Goal: Task Accomplishment & Management: Manage account settings

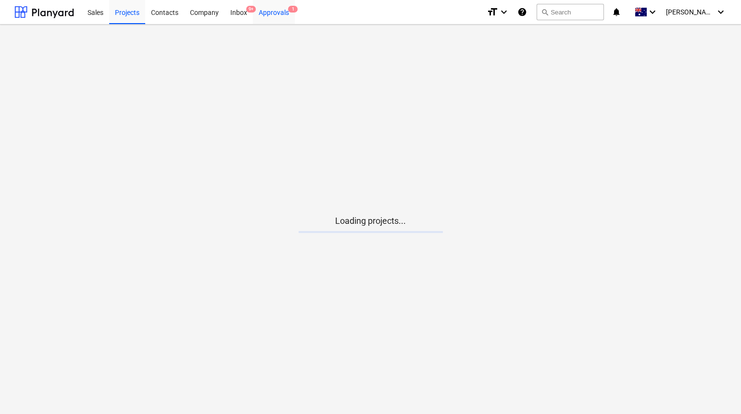
click at [277, 13] on div "Approvals 1" at bounding box center [274, 12] width 42 height 25
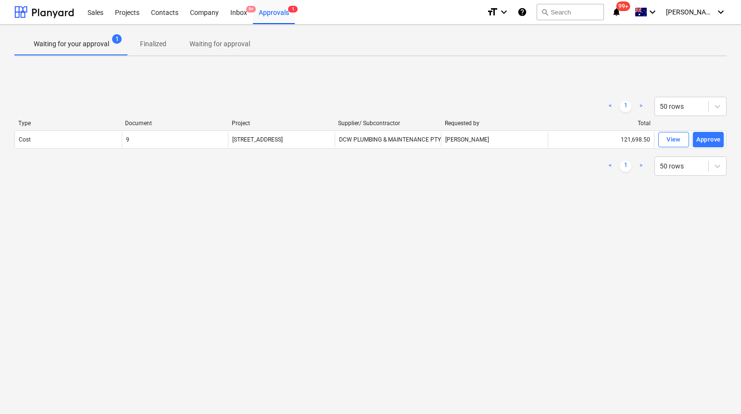
drag, startPoint x: 678, startPoint y: 140, endPoint x: 592, endPoint y: 97, distance: 95.5
click at [678, 140] on div "View" at bounding box center [673, 139] width 14 height 11
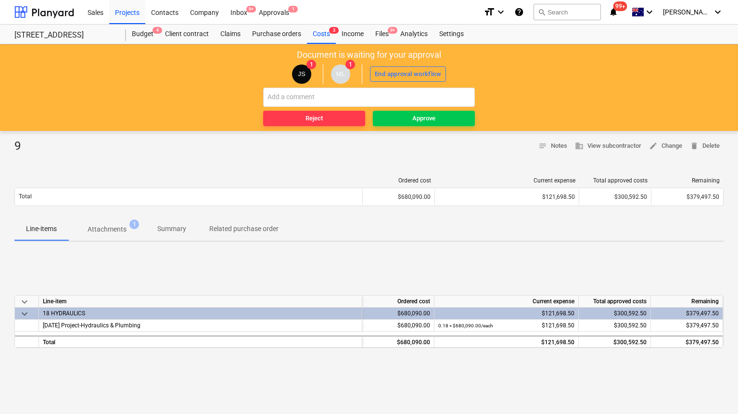
click at [97, 229] on p "Attachments" at bounding box center [107, 229] width 39 height 10
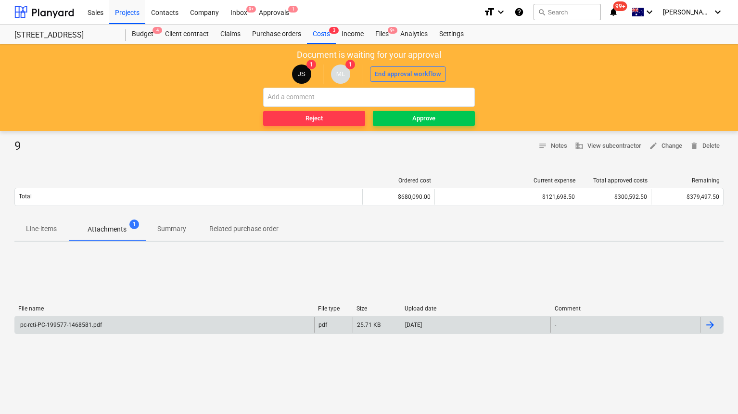
click at [203, 317] on div "pc-rcti-PC-199577-1468581.pdf" at bounding box center [164, 324] width 299 height 15
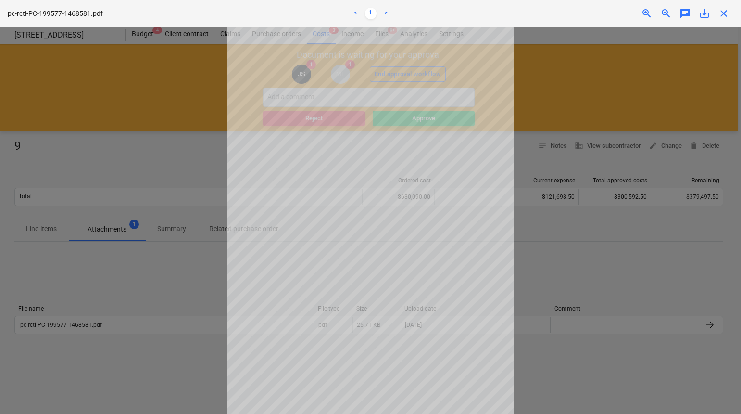
scroll to position [20, 0]
click at [535, 279] on div at bounding box center [370, 220] width 741 height 387
click at [528, 239] on div at bounding box center [370, 220] width 741 height 387
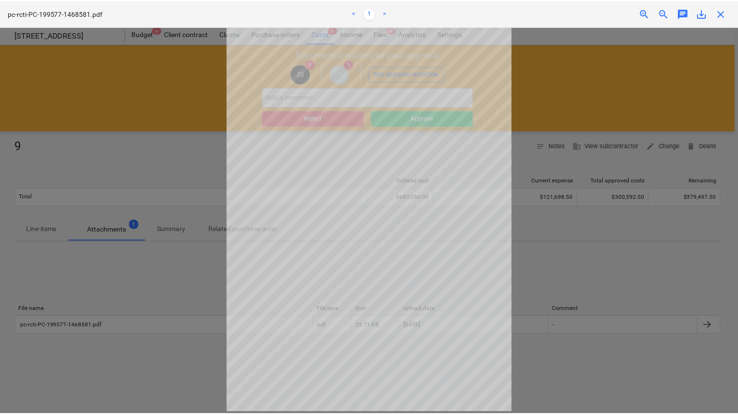
scroll to position [0, 0]
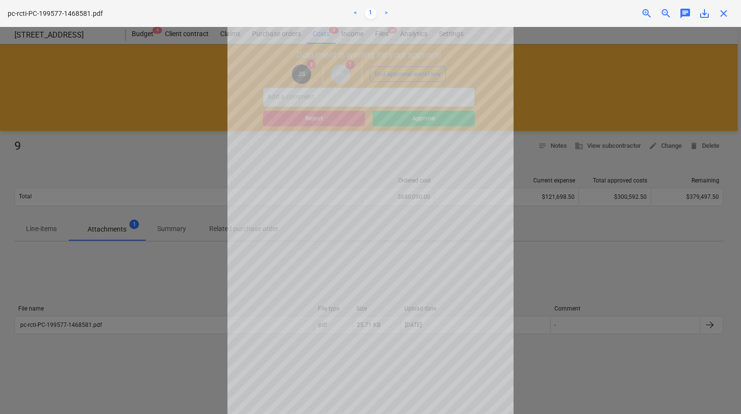
click at [728, 8] on span "close" at bounding box center [724, 14] width 12 height 12
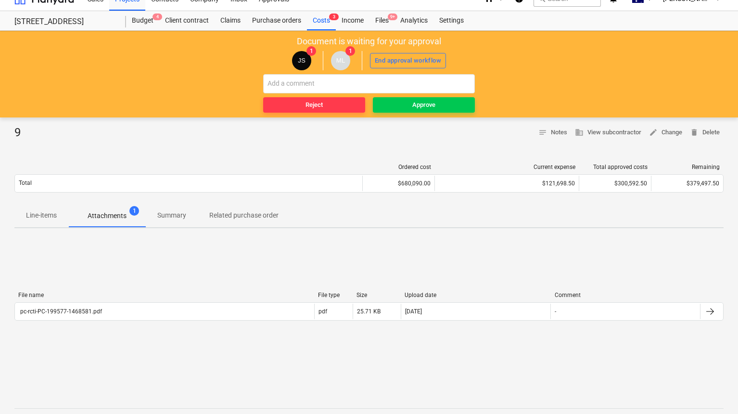
scroll to position [15, 0]
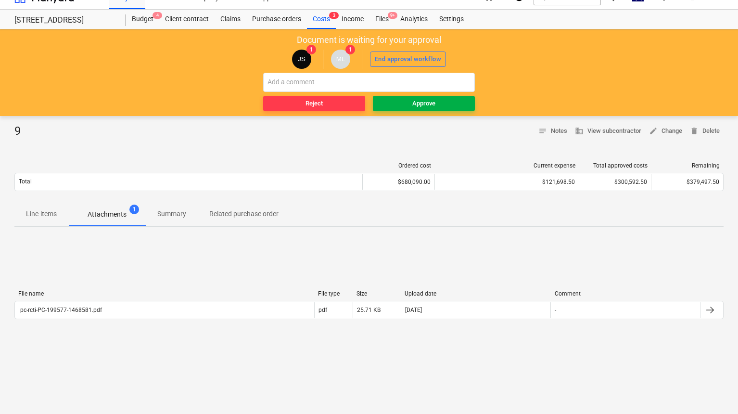
click at [400, 105] on span "Approve" at bounding box center [424, 103] width 94 height 11
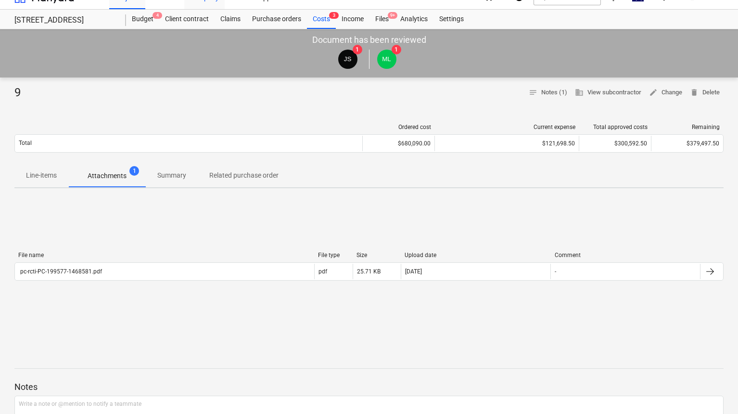
scroll to position [0, 0]
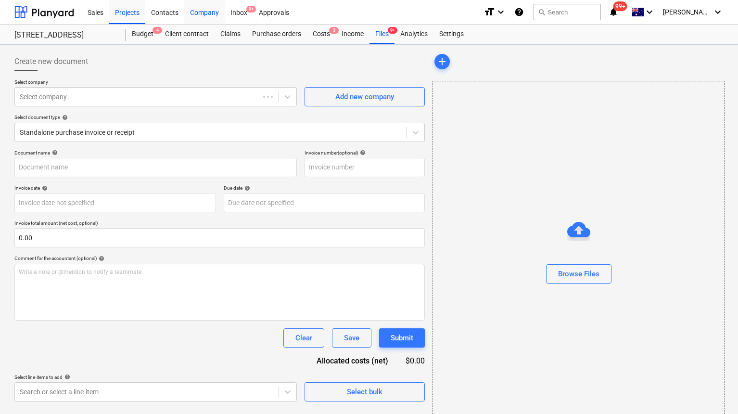
type input "65621"
type input "[DATE]"
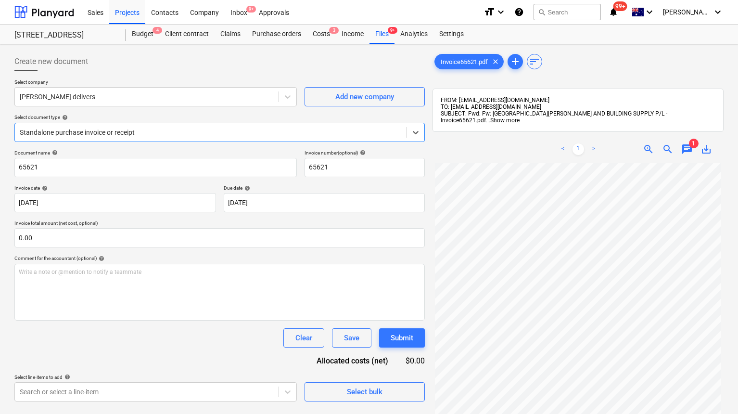
click at [687, 144] on span "chat" at bounding box center [687, 149] width 12 height 12
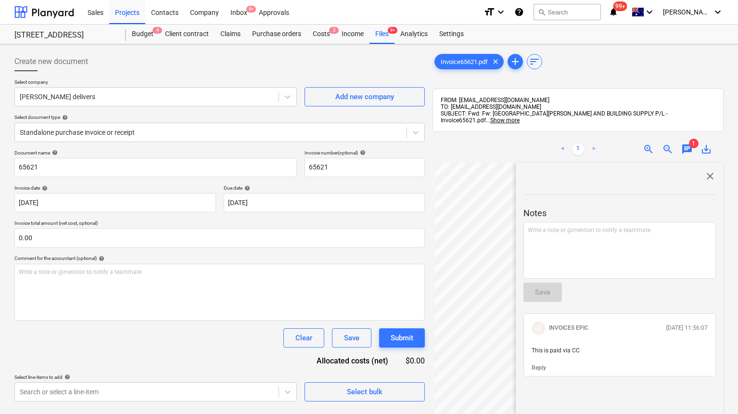
click at [700, 173] on div "close" at bounding box center [619, 176] width 192 height 12
click at [704, 171] on span "close" at bounding box center [710, 176] width 12 height 12
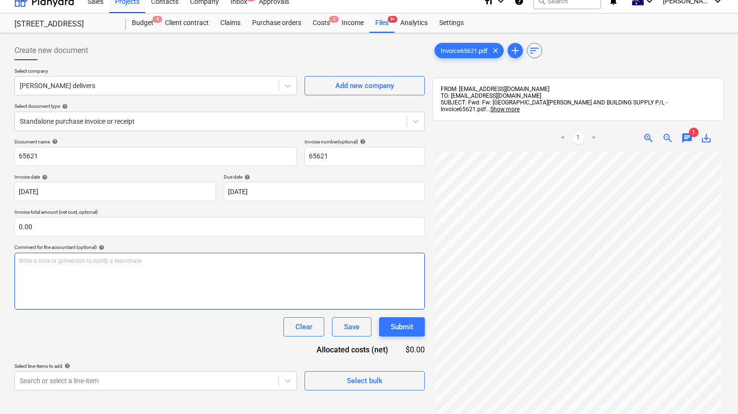
scroll to position [12, 0]
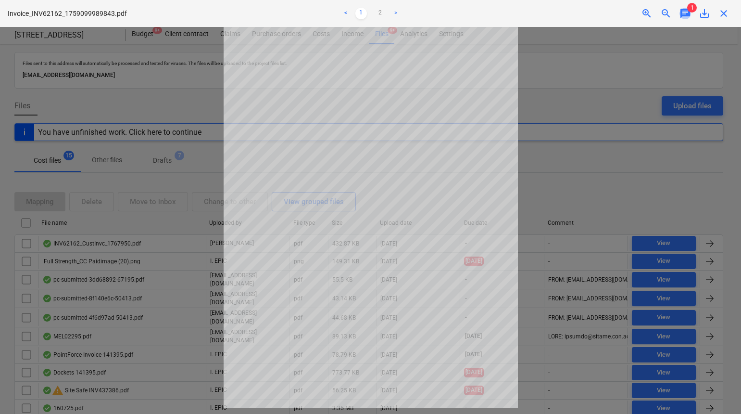
click at [685, 13] on span "chat" at bounding box center [685, 14] width 12 height 12
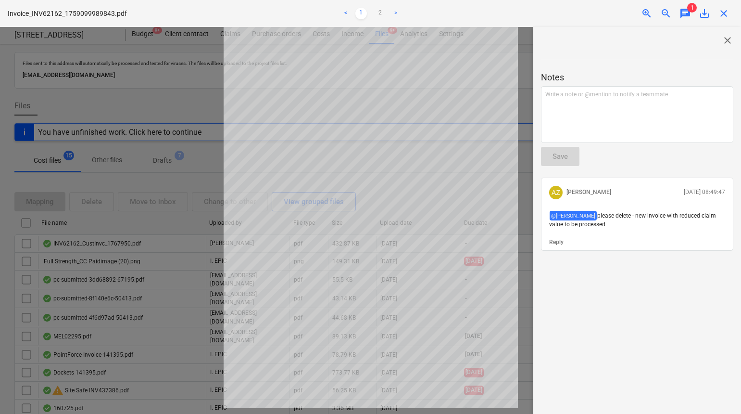
click at [724, 42] on span "close" at bounding box center [728, 41] width 12 height 12
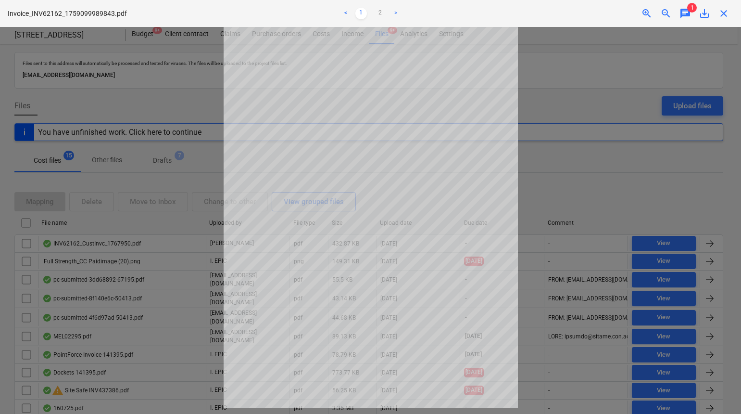
click at [605, 71] on div at bounding box center [370, 220] width 741 height 387
click at [725, 14] on span "close" at bounding box center [724, 14] width 12 height 12
click at [104, 14] on p "Invoice_INV62162_1759099989843.pdf" at bounding box center [67, 14] width 119 height 10
copy p "Invoice_INV62162_1759099989843"
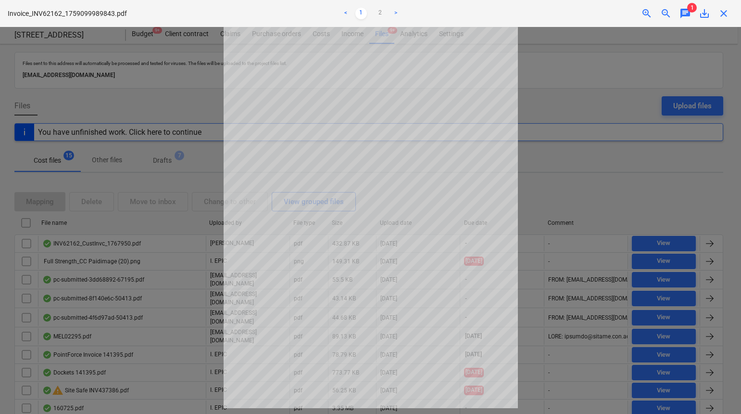
drag, startPoint x: 722, startPoint y: 6, endPoint x: 717, endPoint y: 13, distance: 8.4
click at [722, 7] on div "Invoice_INV62162_1759099989843.pdf < 1 2 > zoom_in zoom_out chat 1 save_alt clo…" at bounding box center [370, 13] width 741 height 27
click at [721, 13] on span "close" at bounding box center [724, 14] width 12 height 12
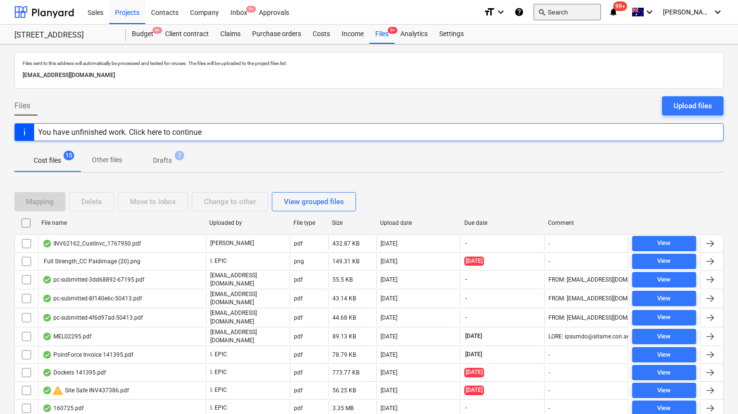
click at [577, 11] on button "search Search" at bounding box center [566, 12] width 67 height 16
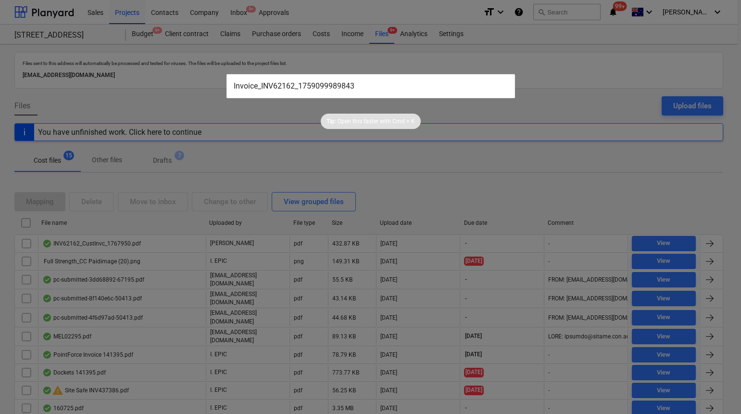
click at [295, 122] on div "Tip: Open this faster with Cmd + K" at bounding box center [370, 113] width 741 height 31
click at [311, 91] on input "Invoice_INV62162_1759099989843" at bounding box center [370, 86] width 289 height 24
drag, startPoint x: 272, startPoint y: 86, endPoint x: 298, endPoint y: 87, distance: 26.5
click at [272, 86] on input "Invoice_INV62162_1759099989843" at bounding box center [370, 86] width 289 height 24
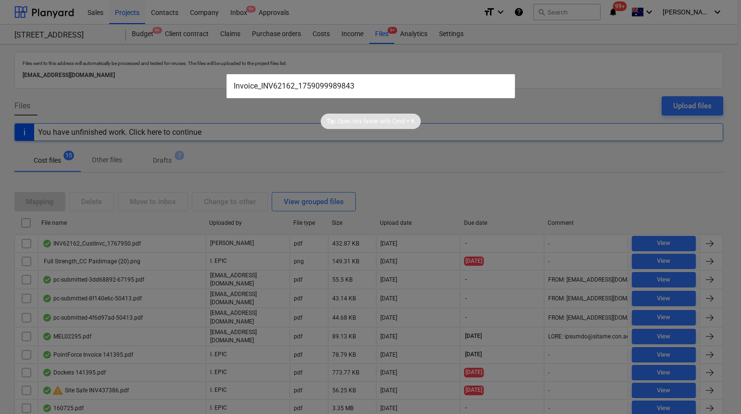
drag, startPoint x: 298, startPoint y: 87, endPoint x: 410, endPoint y: 92, distance: 112.2
click at [410, 92] on input "Invoice_INV62162_1759099989843" at bounding box center [370, 86] width 289 height 24
type input "Invoice_INV62162"
click at [287, 134] on div at bounding box center [370, 207] width 741 height 414
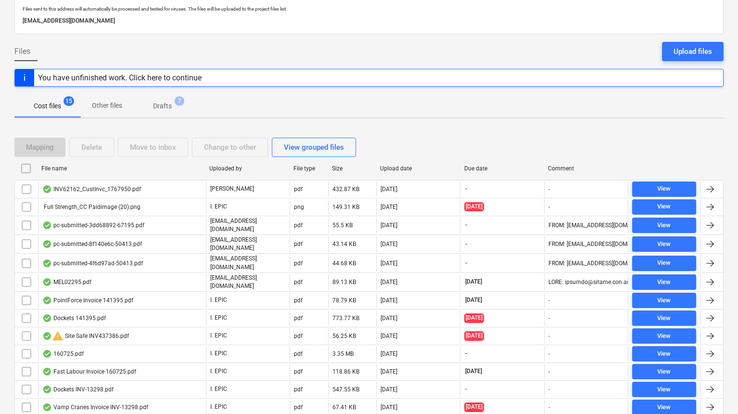
scroll to position [123, 0]
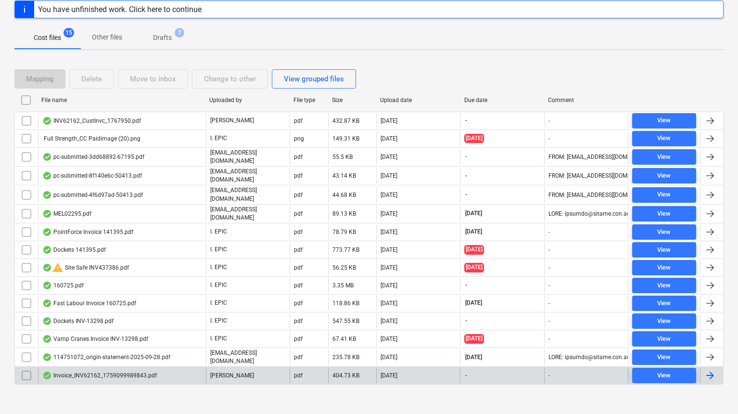
click at [112, 371] on div "Invoice_INV62162_1759099989843.pdf" at bounding box center [99, 375] width 114 height 8
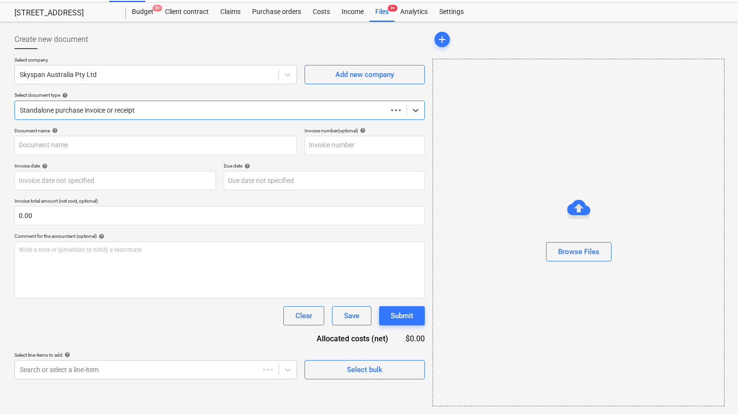
scroll to position [22, 0]
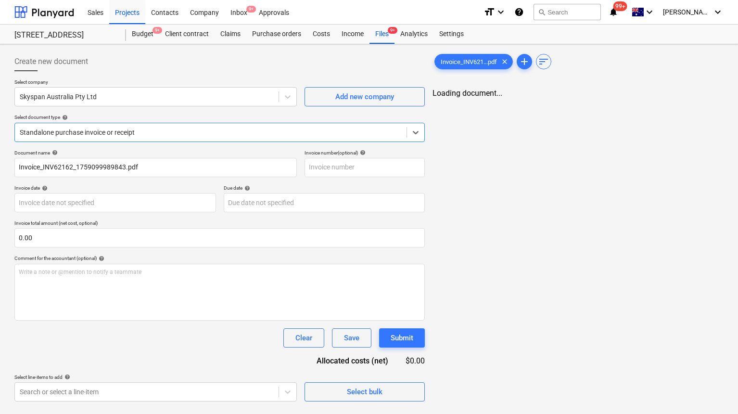
type input "Invoice_INV62162_1759099989843.pdf"
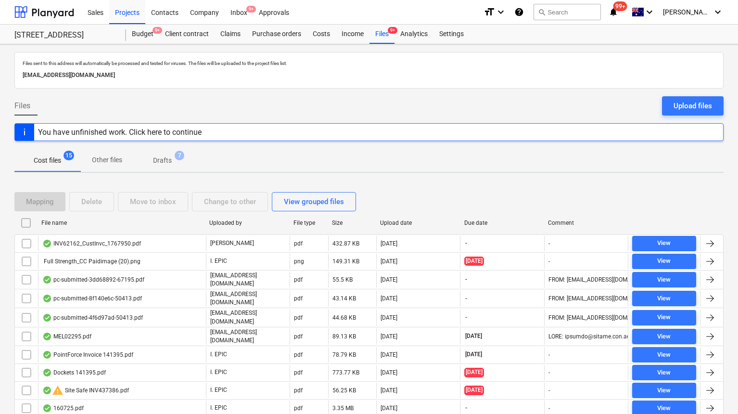
scroll to position [123, 0]
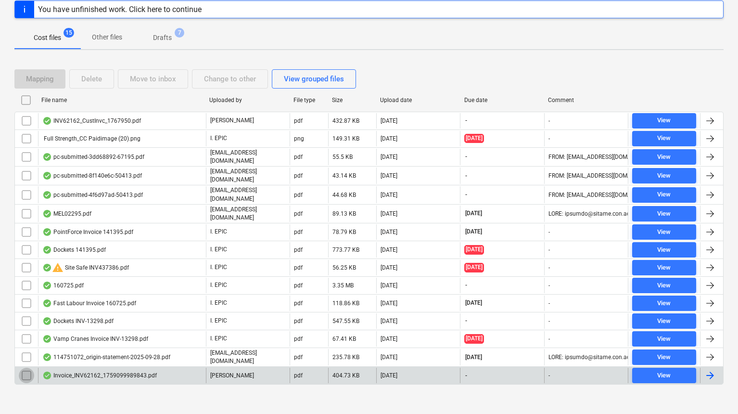
click at [26, 371] on input "checkbox" at bounding box center [26, 374] width 15 height 15
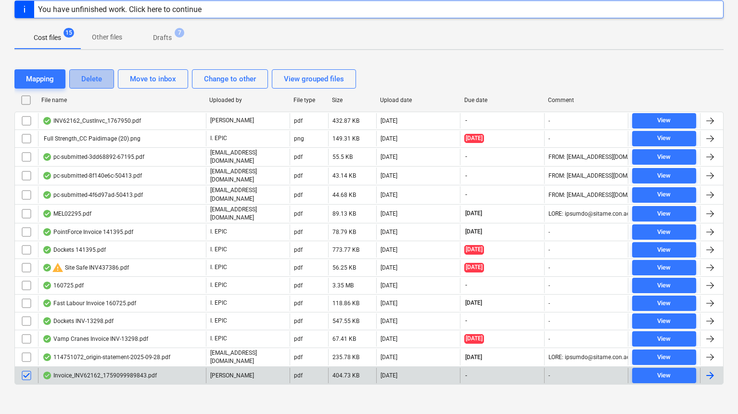
click at [101, 81] on div "Delete" at bounding box center [91, 79] width 21 height 13
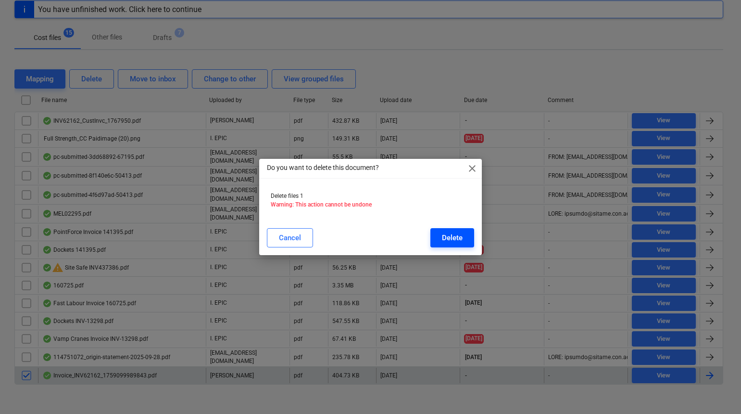
click at [463, 244] on button "Delete" at bounding box center [452, 237] width 44 height 19
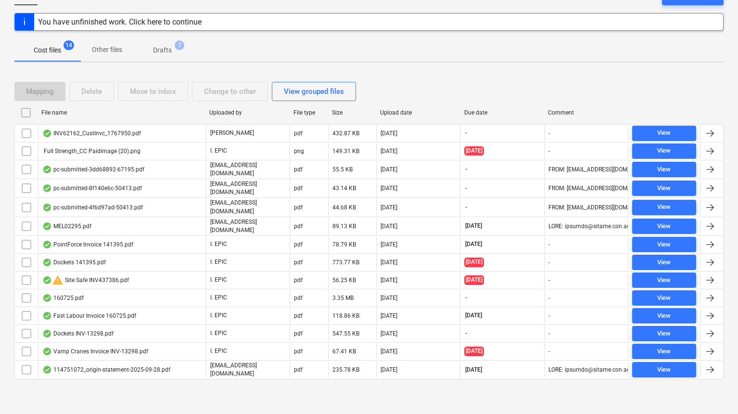
scroll to position [105, 0]
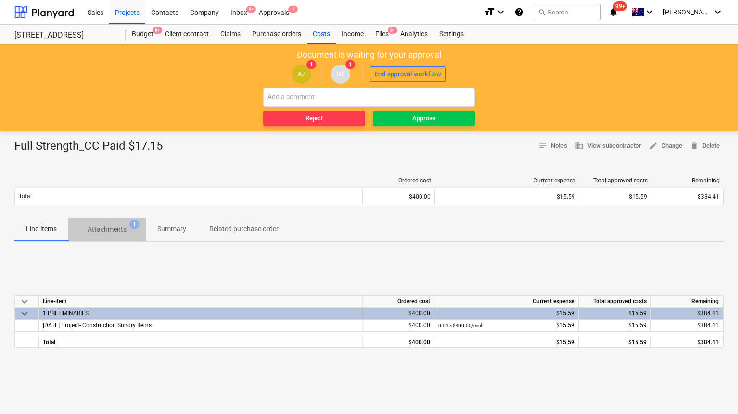
click at [124, 222] on span "Attachments 1" at bounding box center [106, 228] width 77 height 17
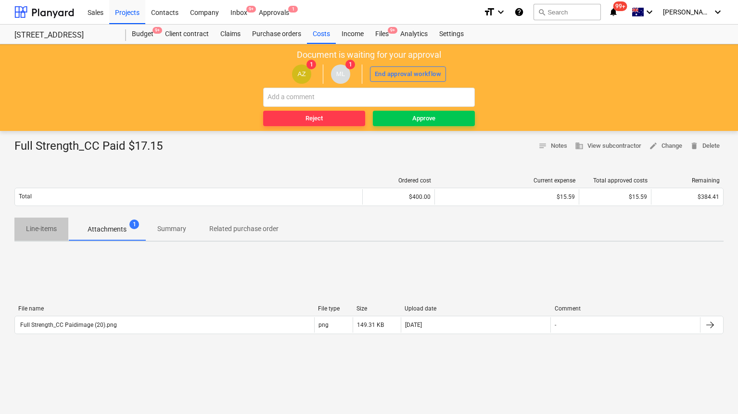
click at [49, 228] on p "Line-items" at bounding box center [41, 229] width 31 height 10
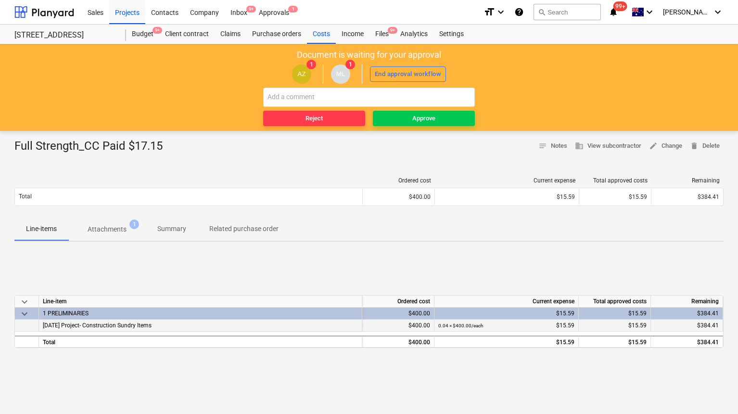
click at [226, 326] on div "[DATE] Project- Construction Sundry Items" at bounding box center [200, 325] width 323 height 12
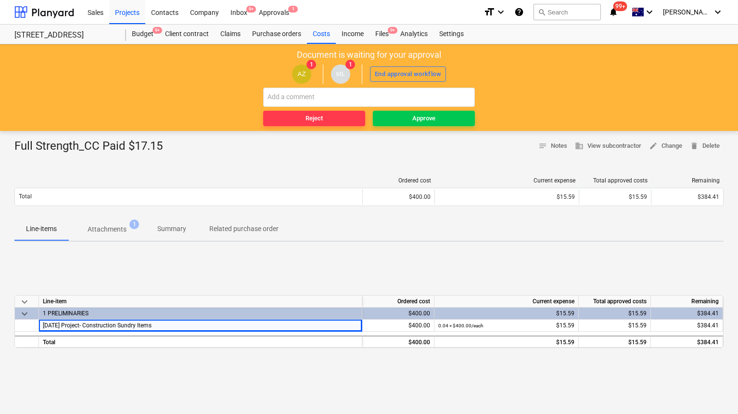
click at [106, 223] on span "Attachments 1" at bounding box center [106, 228] width 77 height 17
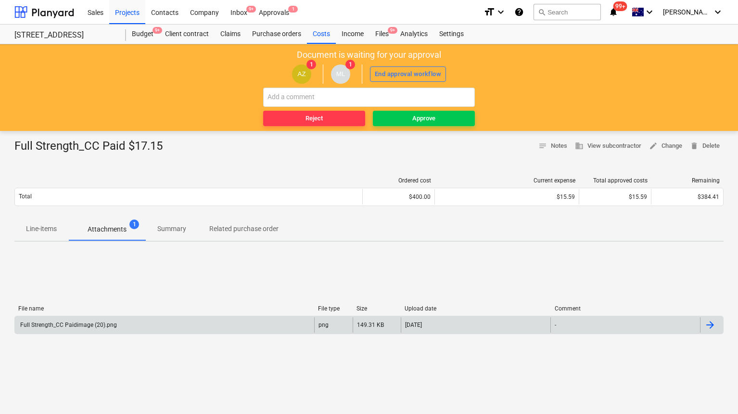
click at [179, 327] on div "Full Strength_CC Paidimage (20).png" at bounding box center [164, 324] width 299 height 15
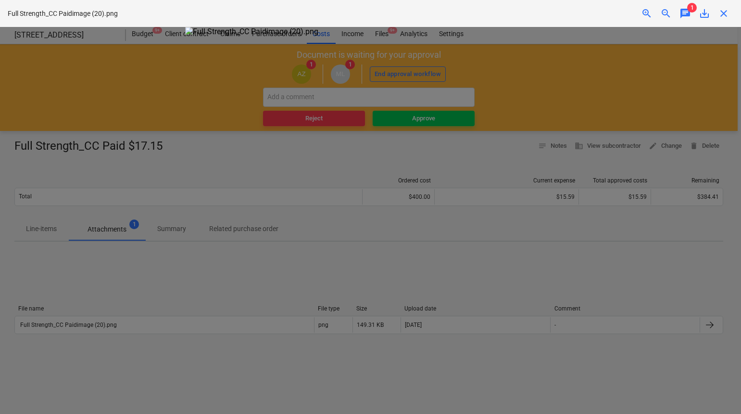
click at [584, 211] on div at bounding box center [370, 220] width 741 height 387
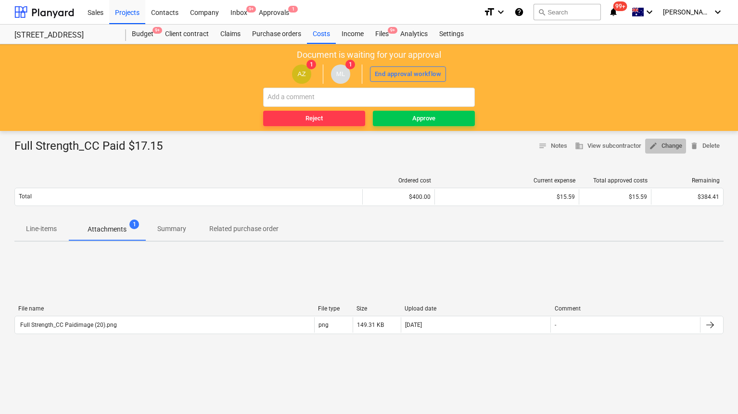
click at [675, 142] on span "edit Change" at bounding box center [665, 145] width 33 height 11
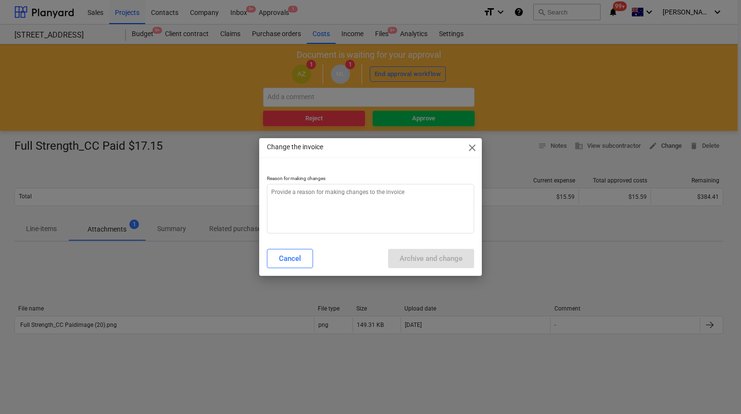
type textarea "x"
click at [389, 207] on textarea at bounding box center [370, 209] width 207 height 50
type textarea "a"
type textarea "x"
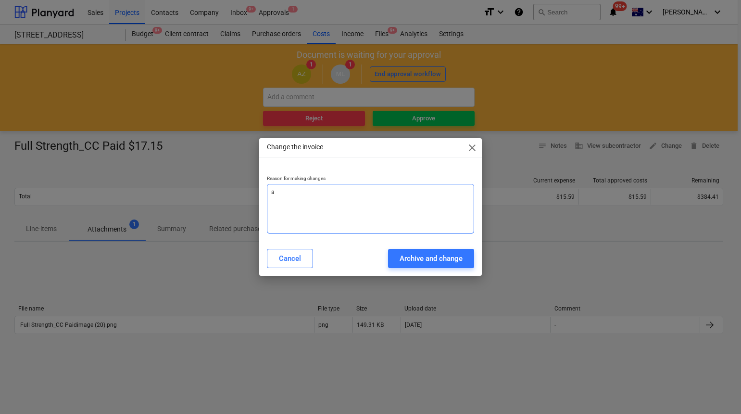
type textarea "at"
type textarea "x"
type textarea "ata"
type textarea "x"
type textarea "ataf"
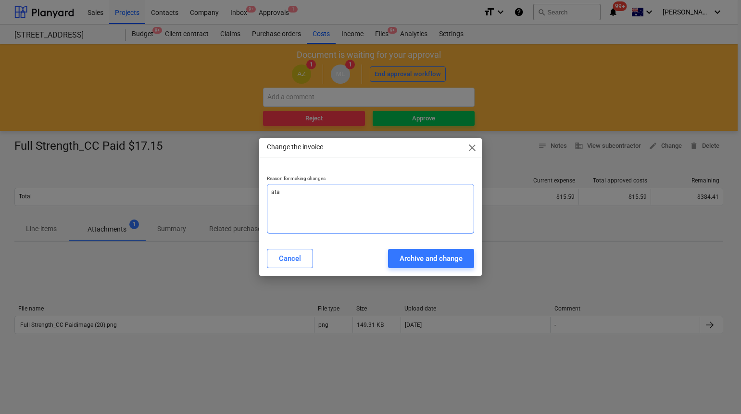
type textarea "x"
type textarea "ataff"
type textarea "x"
type textarea "ataf"
type textarea "x"
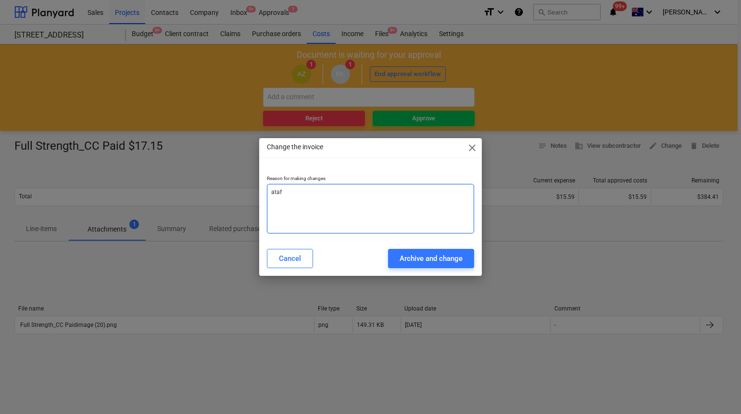
type textarea "ata"
type textarea "x"
type textarea "at"
type textarea "x"
type textarea "a"
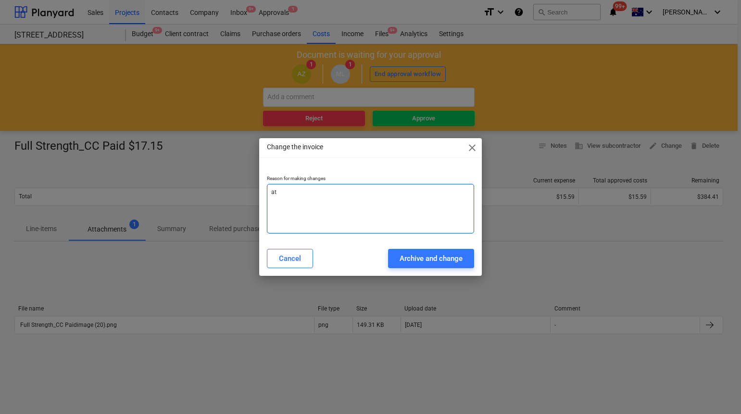
type textarea "x"
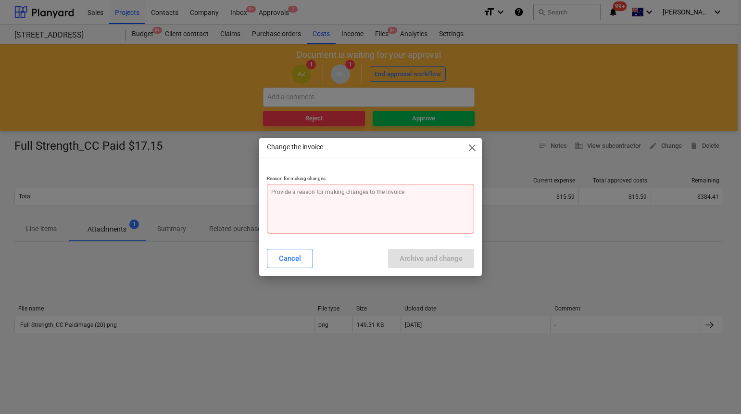
type textarea "s"
type textarea "x"
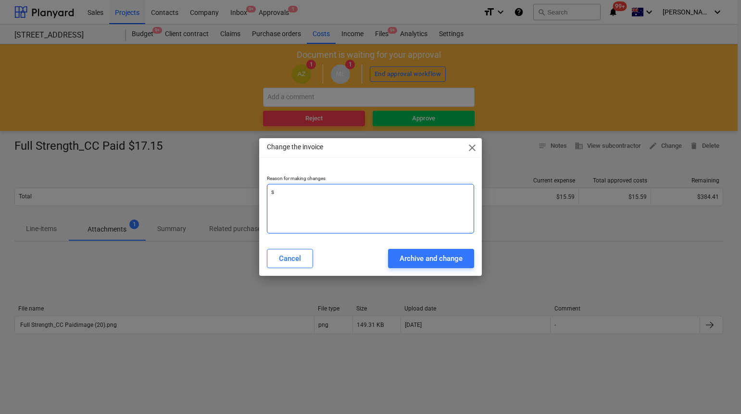
type textarea "st"
type textarea "x"
type textarea "sta"
type textarea "x"
type textarea "staf"
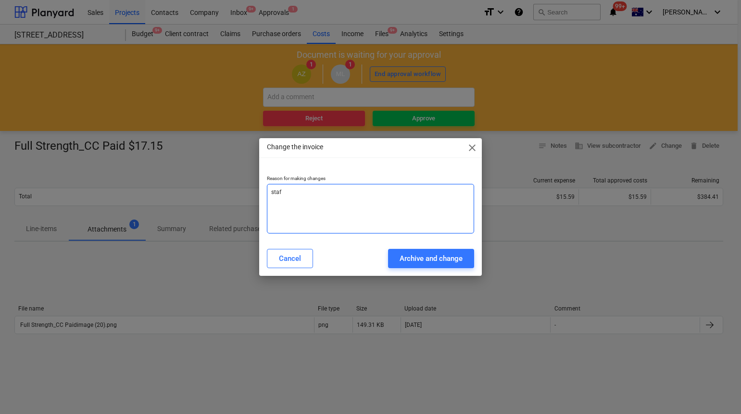
type textarea "x"
type textarea "staff"
type textarea "x"
type textarea "staff"
type textarea "x"
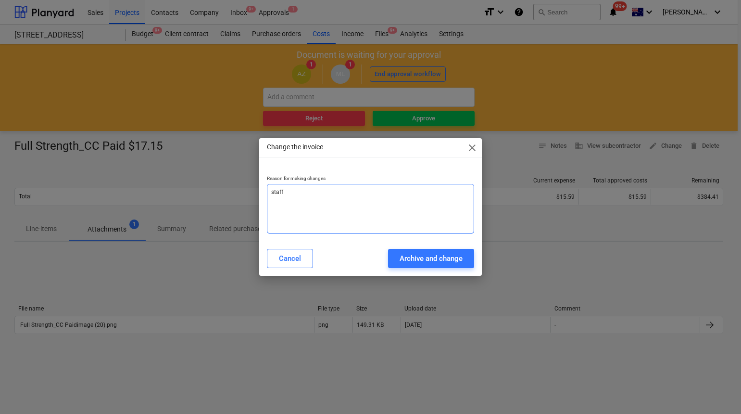
type textarea "staff a"
type textarea "x"
type textarea "staff am"
type textarea "x"
type textarea "staff ame"
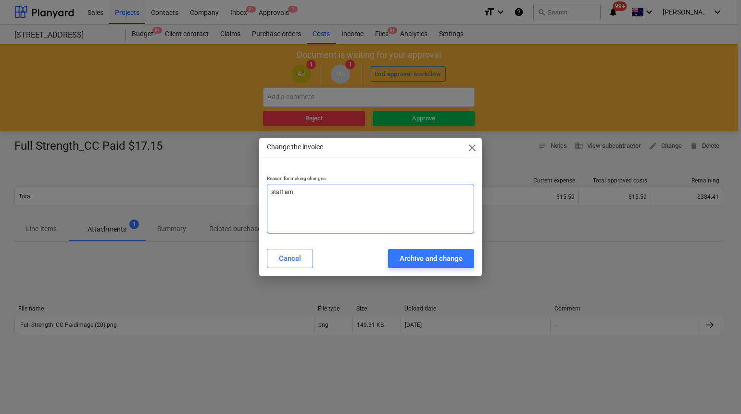
type textarea "x"
type textarea "staff [MEDICAL_DATA]"
type textarea "x"
type textarea "staff ameni"
type textarea "x"
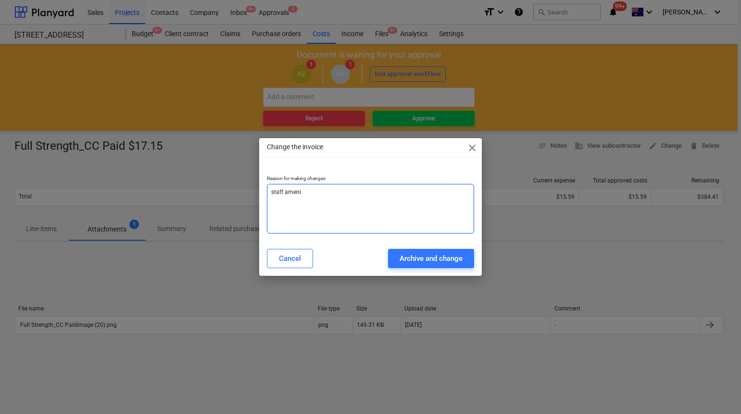
type textarea "staff amenit"
type textarea "x"
type textarea "staff ameniti"
type textarea "x"
type textarea "staff amenitie"
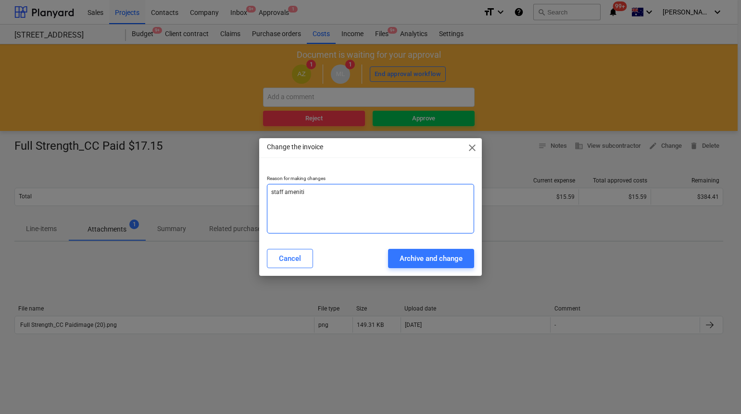
type textarea "x"
type textarea "staff amenities"
type textarea "x"
type textarea "staff amenities"
type textarea "x"
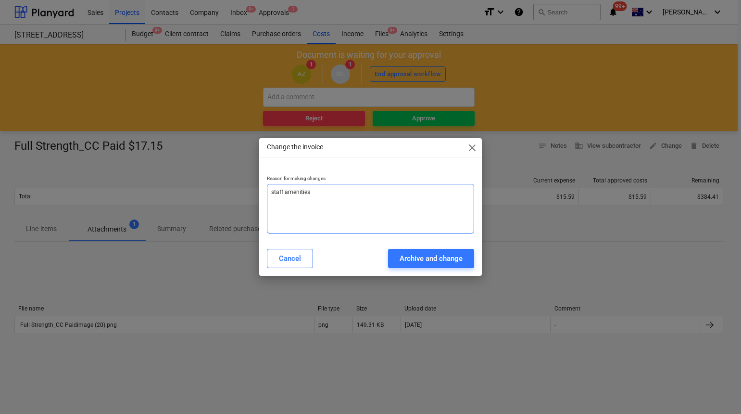
click at [298, 192] on textarea "staff amenities" at bounding box center [370, 209] width 207 height 50
type textarea "staff amenities"
click at [412, 252] on div "Archive and change" at bounding box center [431, 258] width 63 height 13
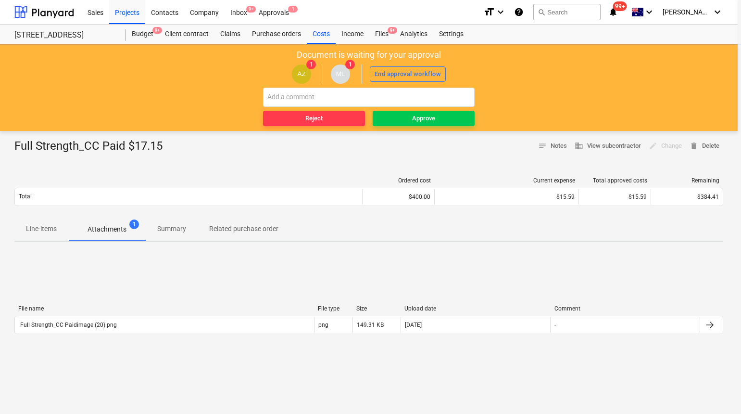
type textarea "x"
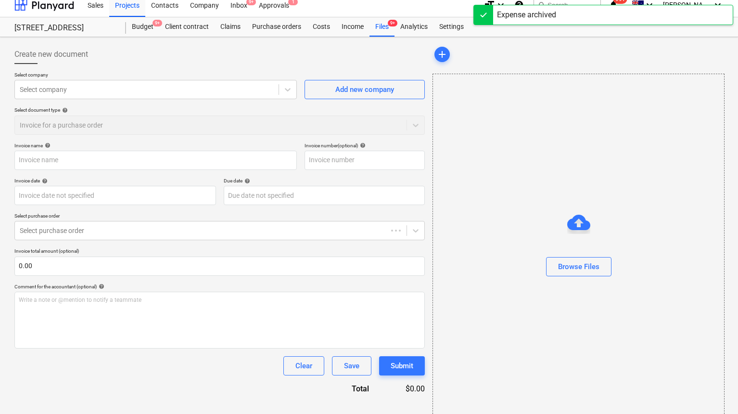
type input "Full Strength_CC Paid $17.15"
type input "[DATE]"
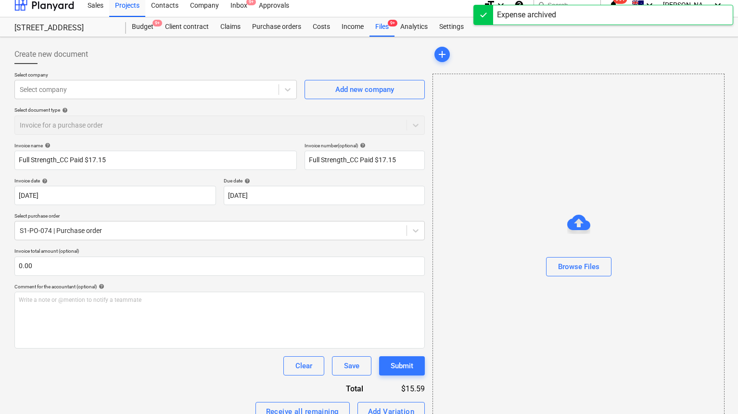
scroll to position [112, 0]
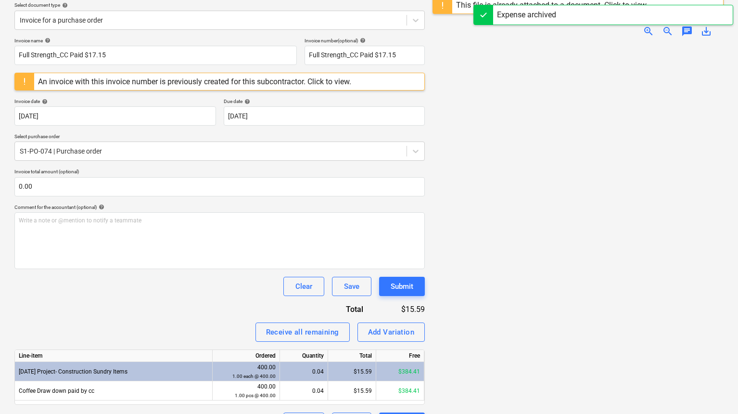
scroll to position [138, 0]
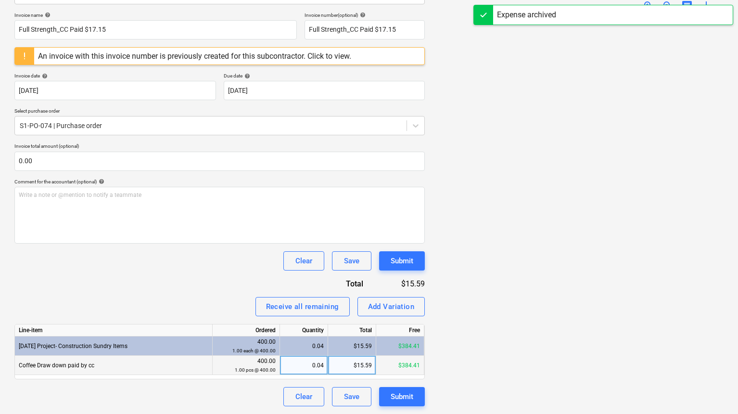
click at [177, 366] on div "Coffee Draw down paid by cc" at bounding box center [114, 364] width 198 height 19
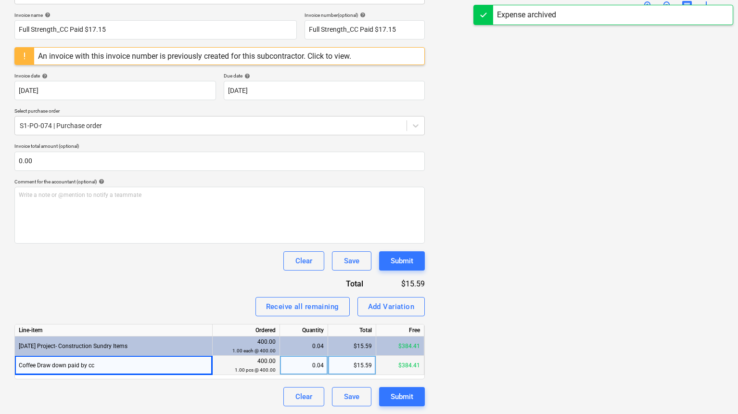
click at [182, 361] on div "Coffee Draw down paid by cc" at bounding box center [114, 364] width 198 height 19
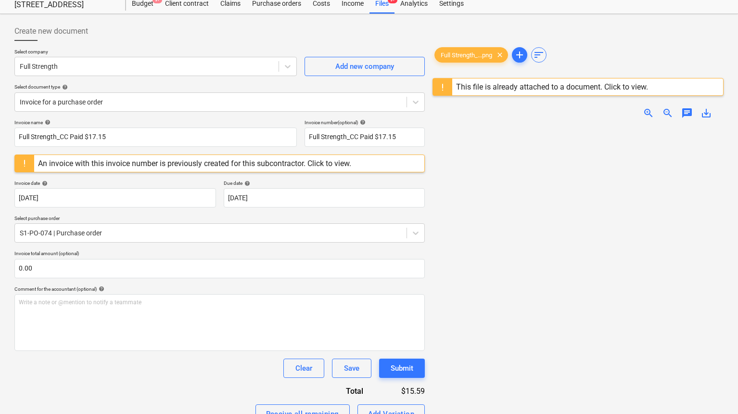
scroll to position [0, 0]
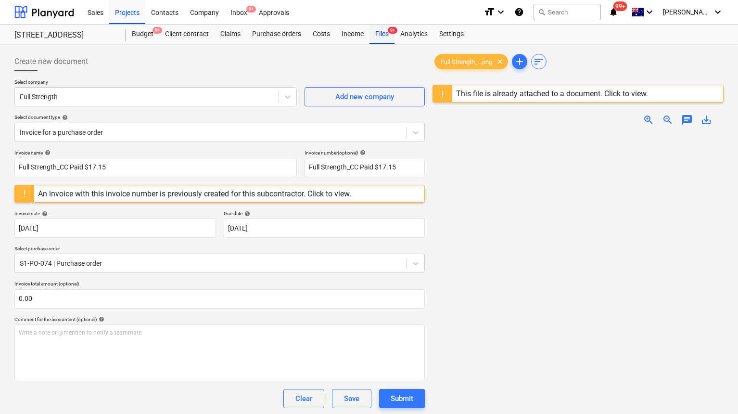
click at [378, 33] on div "Files 9+" at bounding box center [381, 34] width 25 height 19
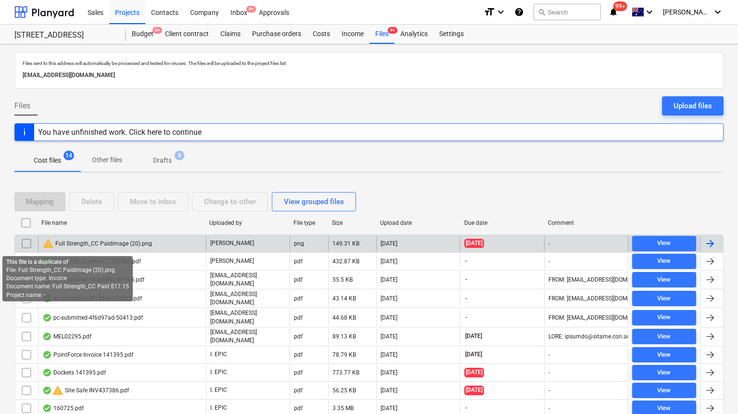
scroll to position [105, 0]
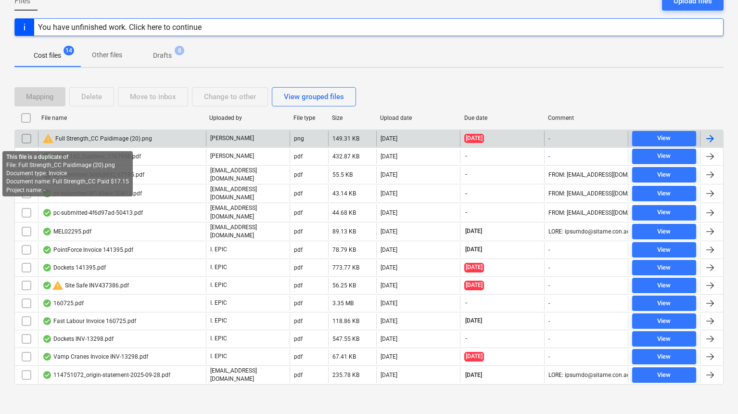
click at [48, 139] on span "warning" at bounding box center [48, 139] width 12 height 12
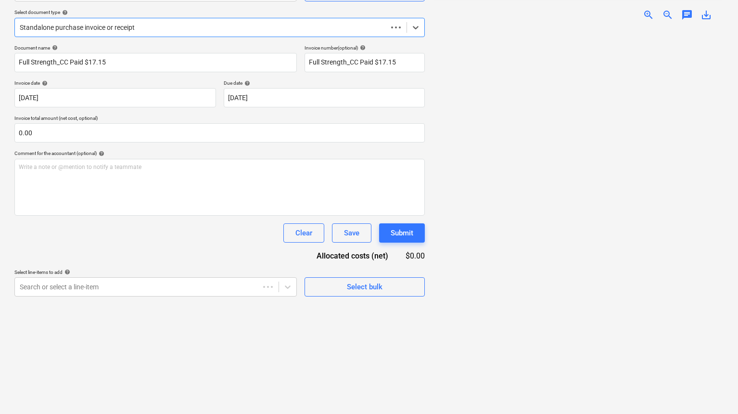
scroll to position [22, 0]
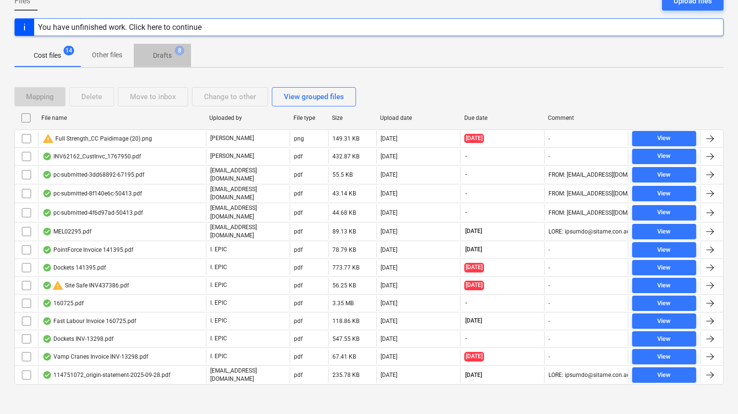
click at [168, 57] on p "Drafts" at bounding box center [162, 55] width 19 height 10
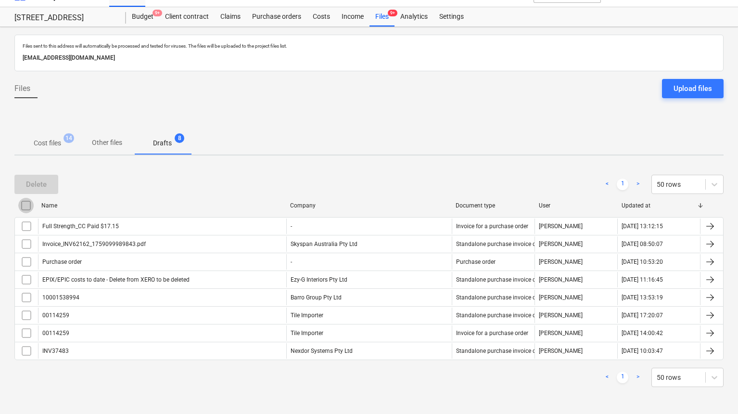
click at [25, 208] on input "checkbox" at bounding box center [25, 205] width 15 height 15
click at [32, 186] on div "Delete" at bounding box center [36, 184] width 21 height 13
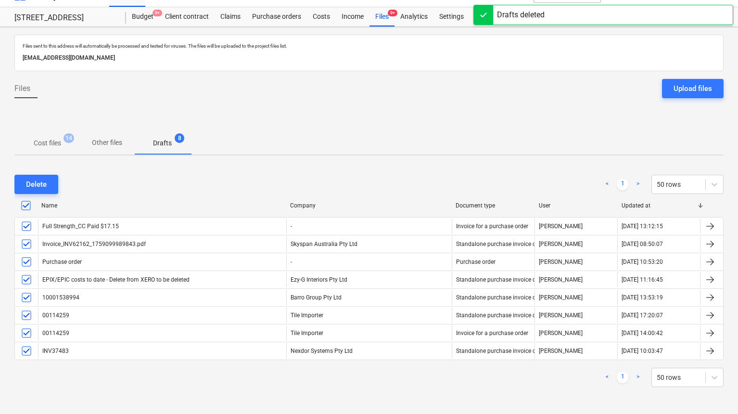
scroll to position [0, 0]
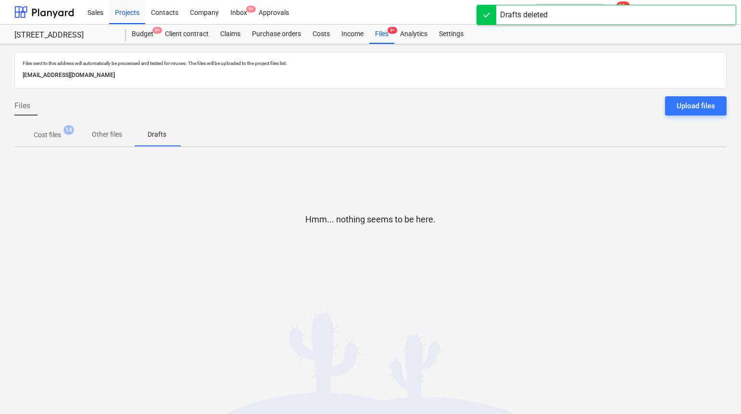
click at [71, 126] on span "14" at bounding box center [68, 130] width 11 height 10
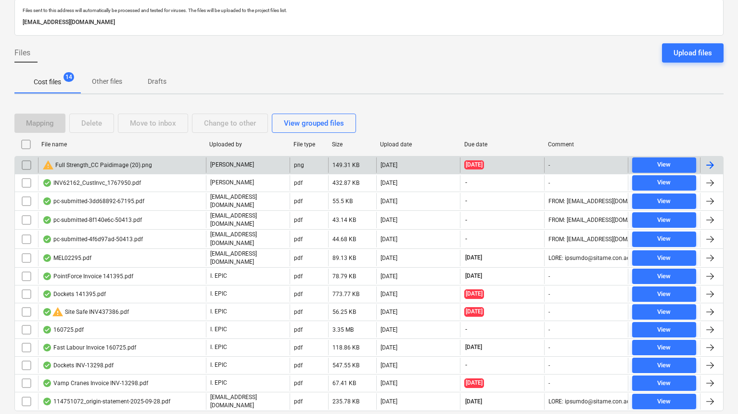
scroll to position [41, 0]
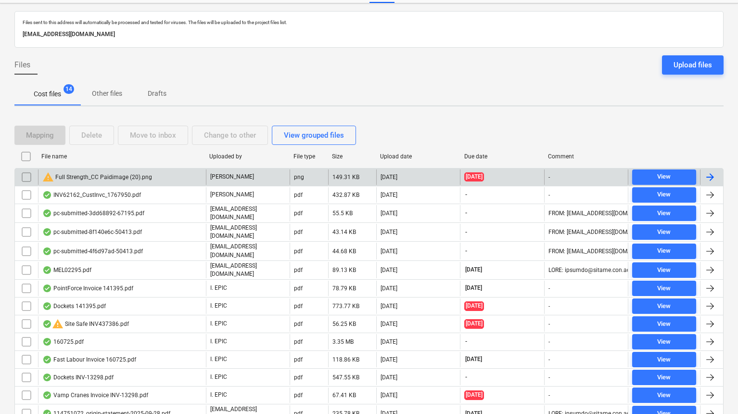
click at [29, 176] on input "checkbox" at bounding box center [26, 176] width 15 height 15
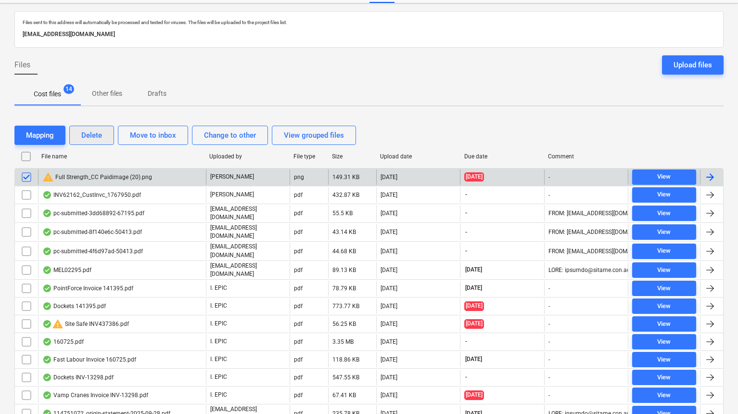
scroll to position [42, 0]
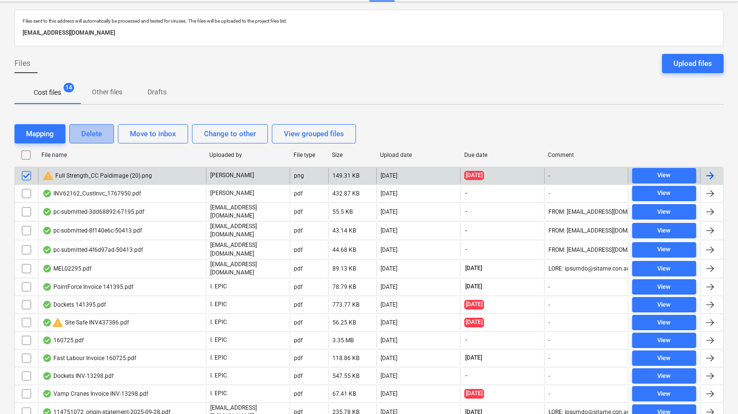
click at [96, 137] on div "Delete" at bounding box center [91, 133] width 21 height 13
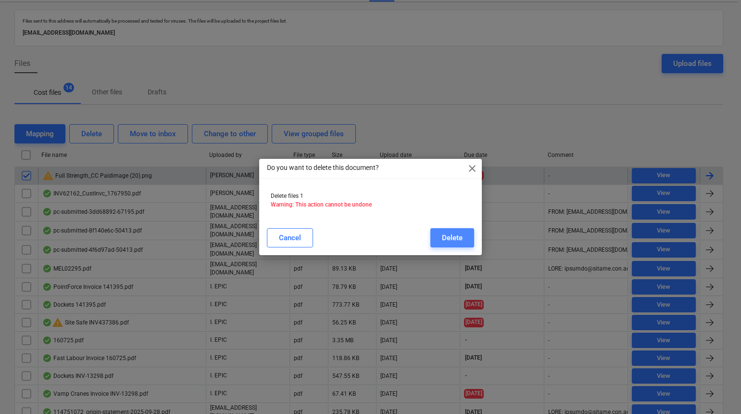
click at [465, 236] on button "Delete" at bounding box center [452, 237] width 44 height 19
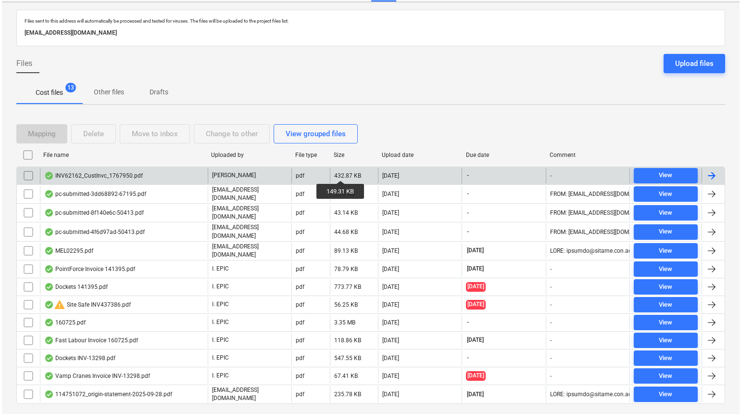
scroll to position [0, 0]
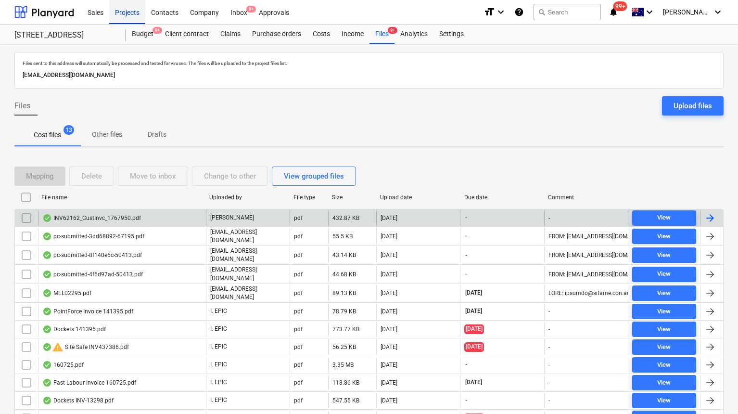
click at [118, 17] on div "Projects" at bounding box center [127, 12] width 36 height 25
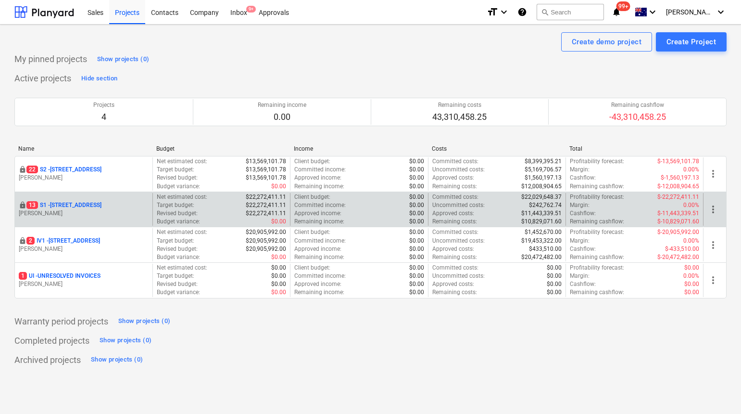
click at [87, 203] on p "[STREET_ADDRESS]" at bounding box center [63, 205] width 75 height 8
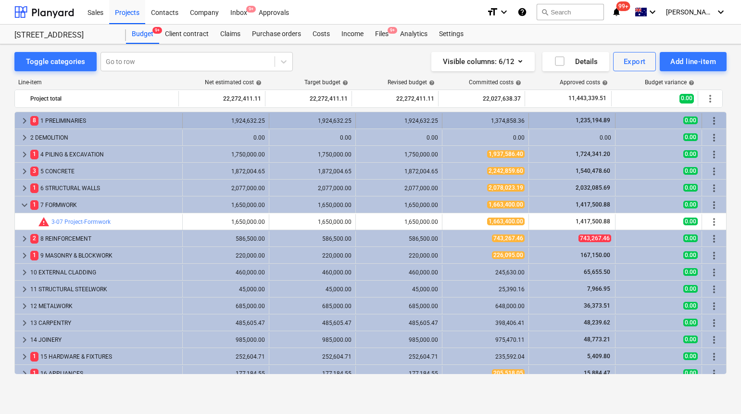
click at [23, 121] on span "keyboard_arrow_right" at bounding box center [25, 121] width 12 height 12
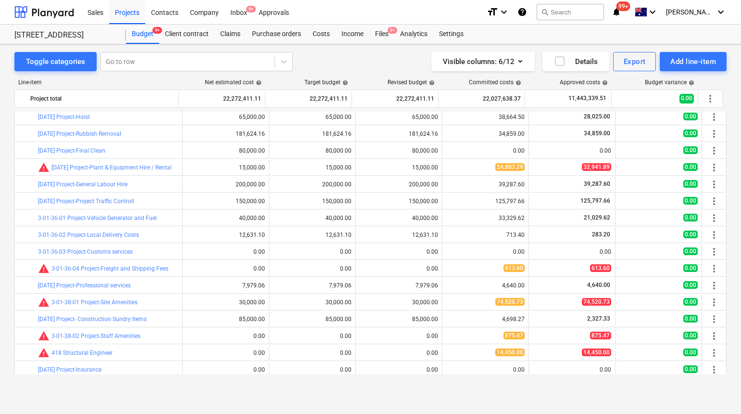
scroll to position [243, 0]
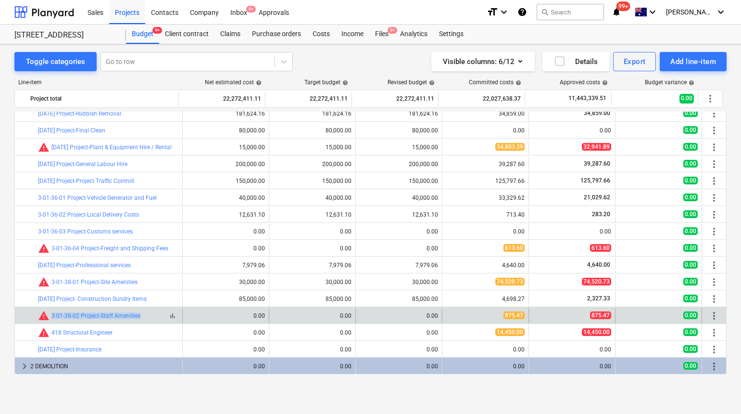
drag, startPoint x: 150, startPoint y: 319, endPoint x: 50, endPoint y: 315, distance: 99.6
click at [50, 315] on div "bar_chart warning 3-01-38-02 Project-Staff Amenities" at bounding box center [108, 316] width 140 height 12
copy link "3-01-38-02 Project-Staff Amenities"
